Goal: Task Accomplishment & Management: Complete application form

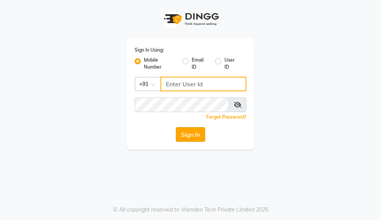
type input "9000005083"
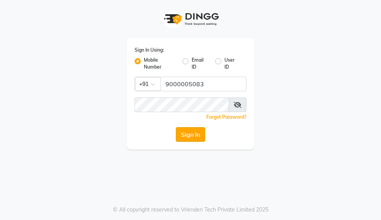
click at [196, 132] on button "Sign In" at bounding box center [190, 134] width 29 height 15
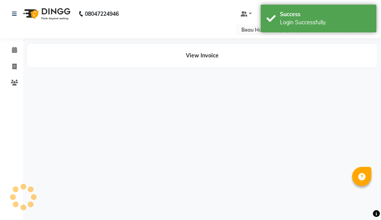
select select "en"
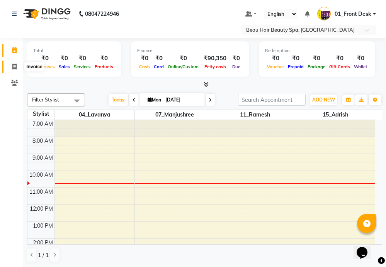
click at [14, 68] on icon at bounding box center [14, 67] width 4 height 6
select select "service"
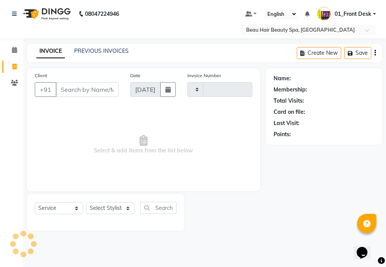
type input "1997"
select select "3470"
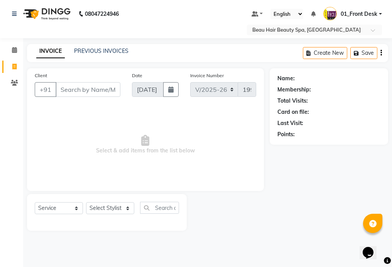
click at [105, 88] on input "Client" at bounding box center [88, 89] width 65 height 15
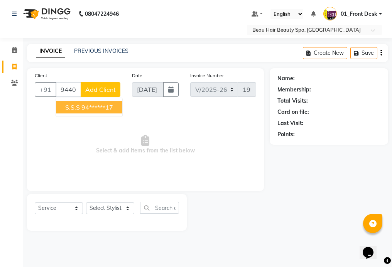
click at [119, 109] on button "S.S.S 94******17" at bounding box center [89, 107] width 66 height 12
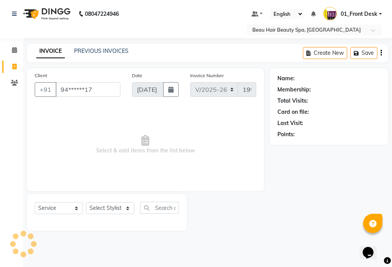
type input "94******17"
select select "1: Object"
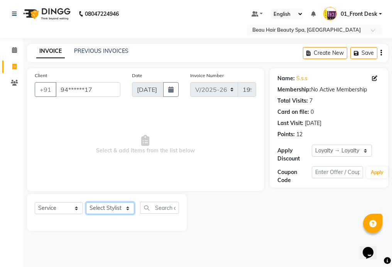
click at [115, 210] on select "Select Stylist 01_Front Desk 04_Lavanya 07_Manjushree 11_Ramesh 15_Adrish 26_Sr…" at bounding box center [110, 208] width 48 height 12
select select "15615"
click at [86, 202] on select "Select Stylist 01_Front Desk 04_Lavanya 07_Manjushree 11_Ramesh 15_Adrish 26_Sr…" at bounding box center [110, 208] width 48 height 12
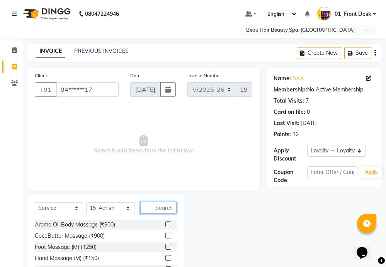
click at [163, 205] on input "text" at bounding box center [158, 208] width 36 height 12
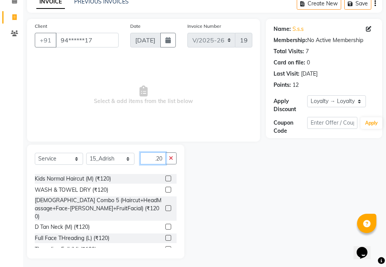
scroll to position [53, 0]
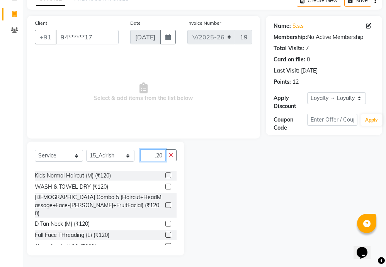
type input "120"
click at [165, 243] on label at bounding box center [168, 246] width 6 height 6
click at [165, 244] on input "checkbox" at bounding box center [167, 246] width 5 height 5
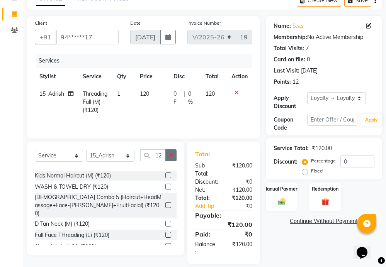
checkbox input "false"
click at [168, 154] on button "button" at bounding box center [170, 155] width 11 height 12
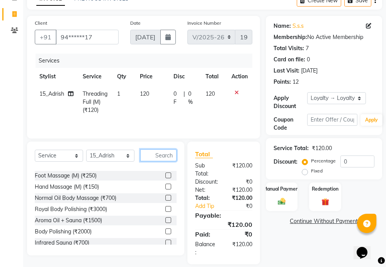
scroll to position [366, 0]
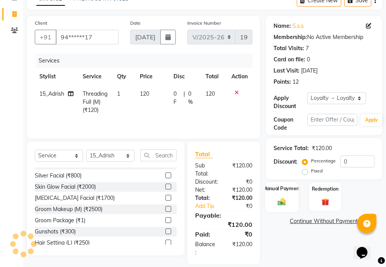
click at [294, 200] on div "Manual Payment" at bounding box center [281, 197] width 33 height 30
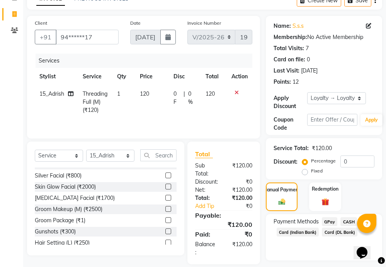
click at [344, 222] on span "CASH" at bounding box center [348, 221] width 17 height 9
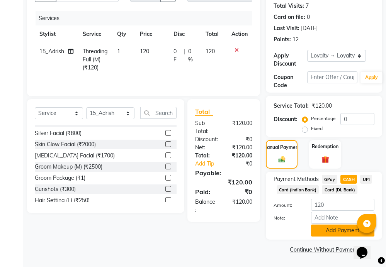
click at [341, 228] on button "Add Payment" at bounding box center [342, 231] width 63 height 12
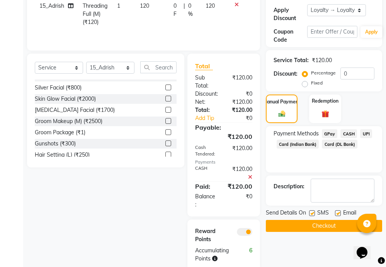
scroll to position [156, 0]
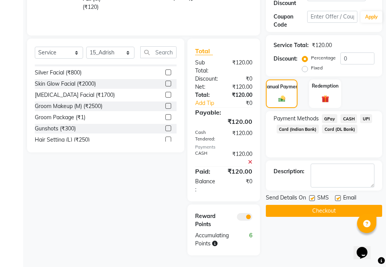
click at [332, 209] on button "Checkout" at bounding box center [324, 211] width 116 height 12
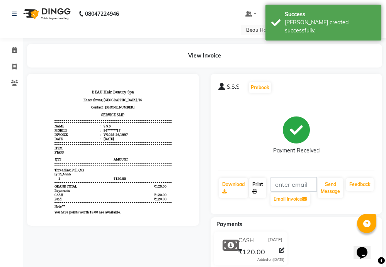
click at [258, 190] on link "Print" at bounding box center [257, 188] width 17 height 20
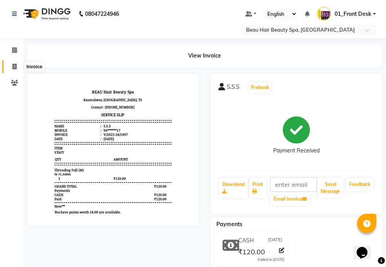
click at [15, 64] on icon at bounding box center [14, 67] width 4 height 6
select select "service"
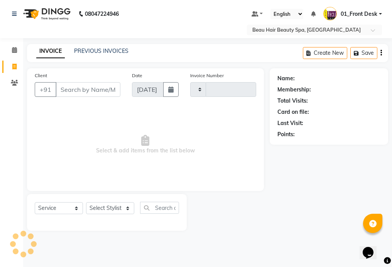
type input "1998"
select select "3470"
click at [96, 88] on input "Client" at bounding box center [88, 89] width 65 height 15
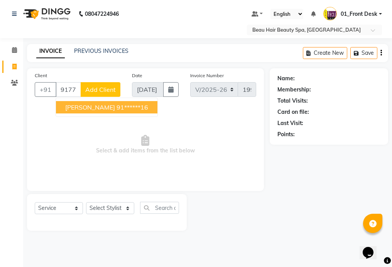
click at [136, 104] on ngb-highlight "91******16" at bounding box center [133, 107] width 32 height 8
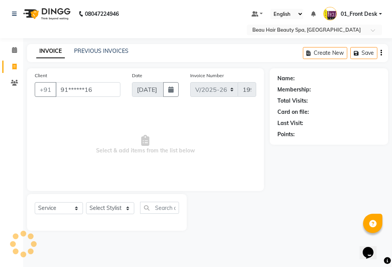
type input "91******16"
select select "1: Object"
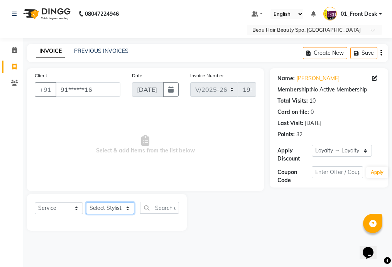
click at [108, 207] on select "Select Stylist 01_Front Desk 04_Lavanya 07_Manjushree 11_Ramesh 15_Adrish 26_Sr…" at bounding box center [110, 208] width 48 height 12
select select "15614"
click at [86, 202] on select "Select Stylist 01_Front Desk 04_Lavanya 07_Manjushree 11_Ramesh 15_Adrish 26_Sr…" at bounding box center [110, 208] width 48 height 12
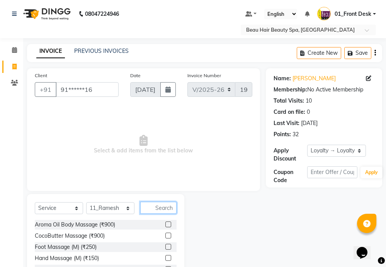
click at [171, 207] on input "text" at bounding box center [158, 208] width 36 height 12
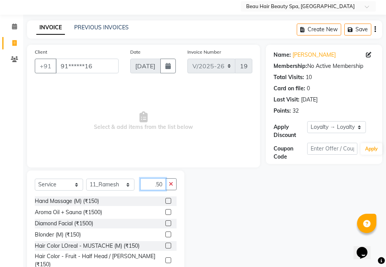
scroll to position [53, 0]
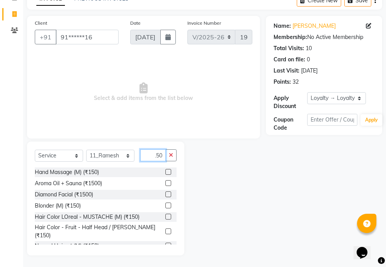
type input "150"
drag, startPoint x: 160, startPoint y: 240, endPoint x: 161, endPoint y: 219, distance: 20.5
click at [165, 243] on label at bounding box center [168, 246] width 6 height 6
click at [165, 244] on input "checkbox" at bounding box center [167, 246] width 5 height 5
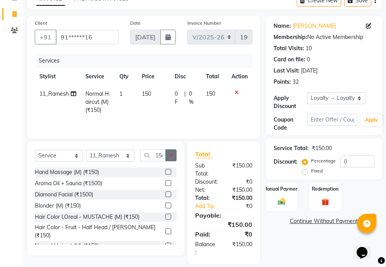
checkbox input "false"
click at [170, 153] on button "button" at bounding box center [170, 155] width 11 height 12
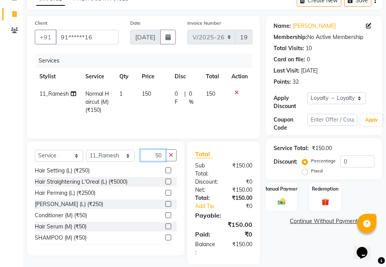
scroll to position [116, 0]
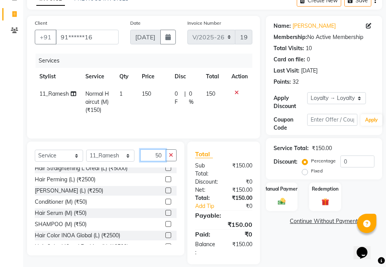
type input "50"
click at [165, 225] on label at bounding box center [168, 224] width 6 height 6
click at [165, 225] on input "checkbox" at bounding box center [167, 224] width 5 height 5
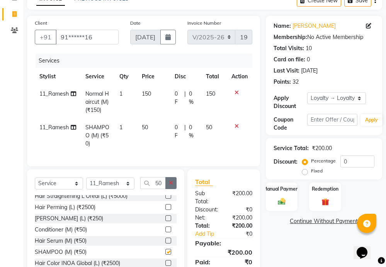
checkbox input "false"
click at [169, 186] on icon "button" at bounding box center [171, 182] width 4 height 5
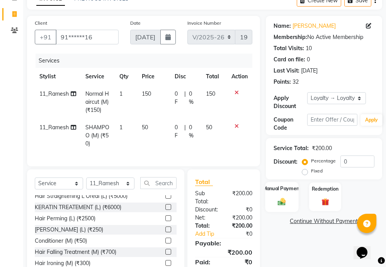
click at [287, 193] on div "Manual Payment" at bounding box center [281, 197] width 33 height 30
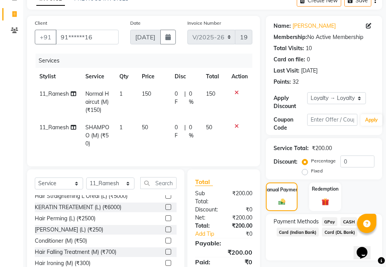
click at [350, 219] on span "CASH" at bounding box center [348, 221] width 17 height 9
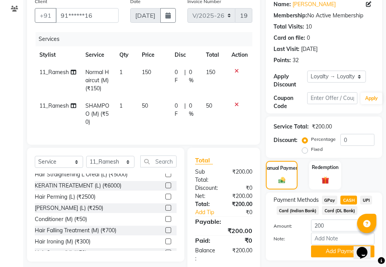
scroll to position [96, 0]
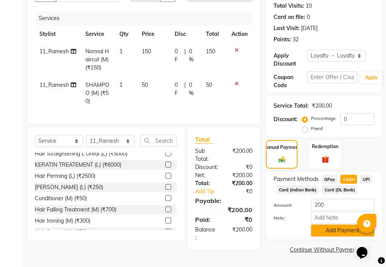
click at [344, 227] on button "Add Payment" at bounding box center [342, 231] width 63 height 12
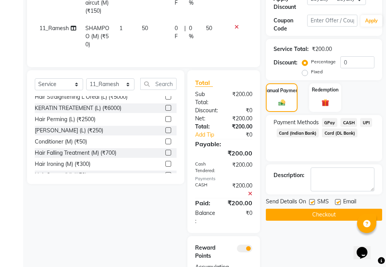
scroll to position [198, 0]
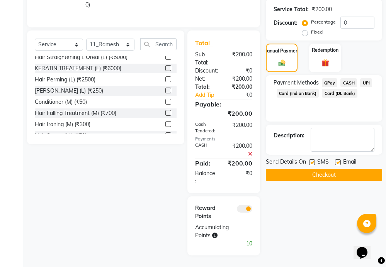
click at [331, 169] on button "Checkout" at bounding box center [324, 175] width 116 height 12
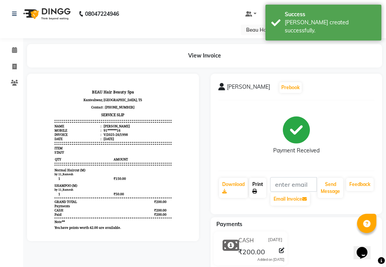
click at [253, 186] on link "Print" at bounding box center [257, 188] width 17 height 20
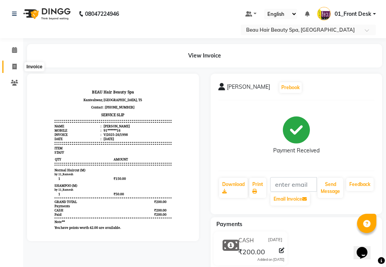
click at [11, 64] on span at bounding box center [15, 67] width 14 height 9
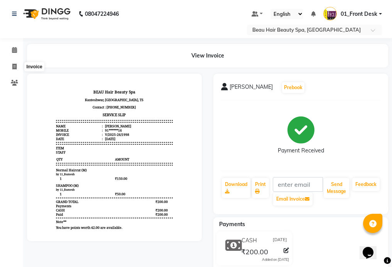
select select "service"
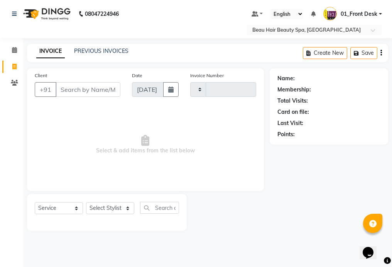
type input "1999"
select select "3470"
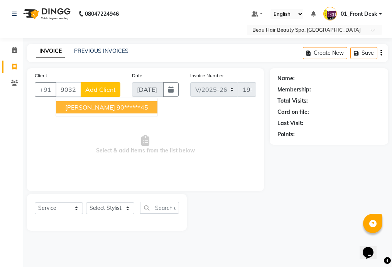
click at [134, 106] on button "[PERSON_NAME] 90******45" at bounding box center [107, 107] width 102 height 12
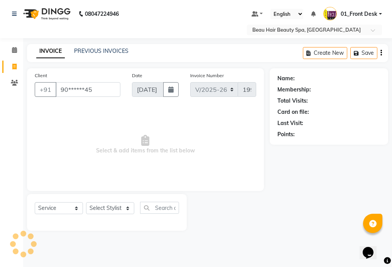
type input "90******45"
select select "1: Object"
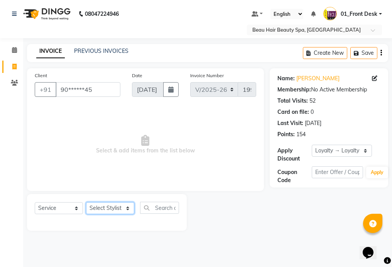
click at [104, 209] on select "Select Stylist 01_Front Desk 04_Lavanya 07_Manjushree 11_Ramesh 15_Adrish 26_Sr…" at bounding box center [110, 208] width 48 height 12
select select "15614"
click at [86, 202] on select "Select Stylist 01_Front Desk 04_Lavanya 07_Manjushree 11_Ramesh 15_Adrish 26_Sr…" at bounding box center [110, 208] width 48 height 12
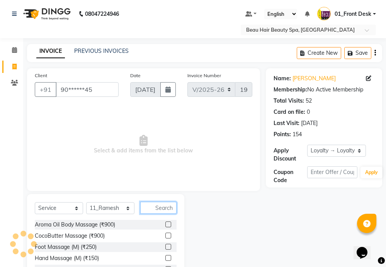
click at [167, 206] on input "text" at bounding box center [158, 208] width 36 height 12
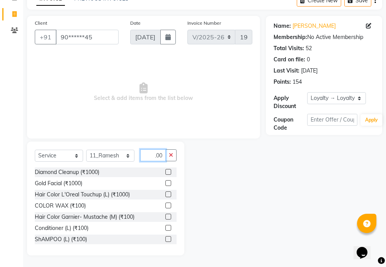
scroll to position [77, 0]
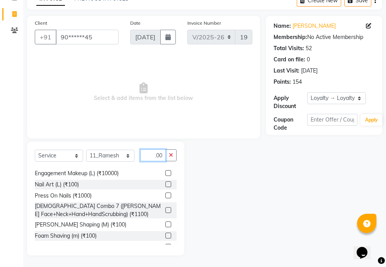
type input "100"
click at [165, 236] on label at bounding box center [168, 236] width 6 height 6
click at [165, 236] on input "checkbox" at bounding box center [167, 236] width 5 height 5
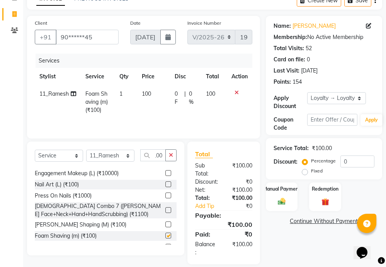
scroll to position [0, 0]
checkbox input "false"
click at [171, 154] on icon "button" at bounding box center [171, 155] width 4 height 5
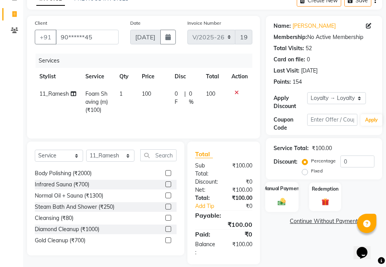
click at [282, 192] on label "Manual Payment" at bounding box center [281, 188] width 39 height 7
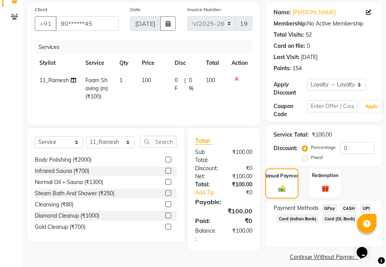
scroll to position [73, 0]
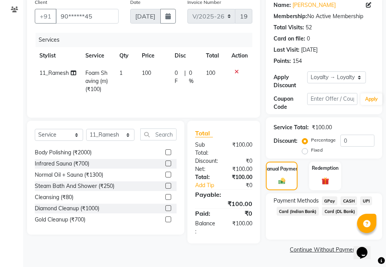
click at [351, 199] on span "CASH" at bounding box center [348, 201] width 17 height 9
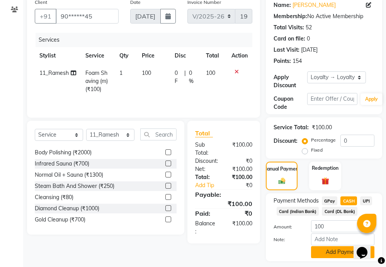
click at [348, 250] on button "Add Payment" at bounding box center [342, 252] width 63 height 12
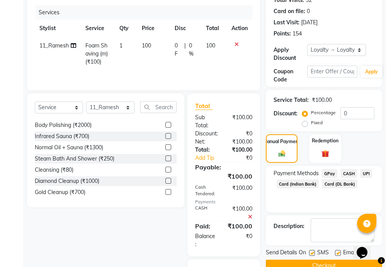
scroll to position [118, 0]
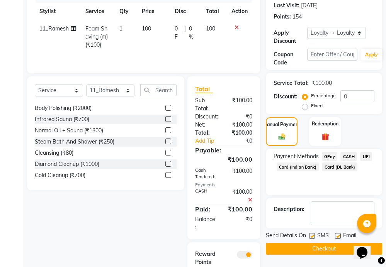
click at [318, 247] on button "Checkout" at bounding box center [324, 249] width 116 height 12
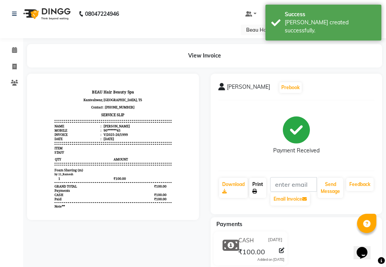
click at [257, 190] on link "Print" at bounding box center [257, 188] width 17 height 20
